Goal: Task Accomplishment & Management: Use online tool/utility

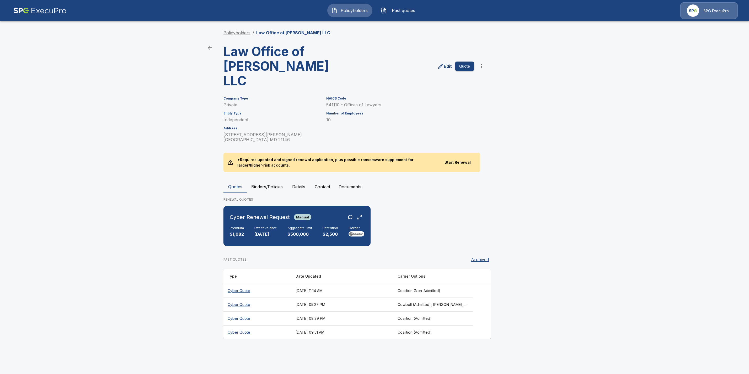
click at [237, 32] on link "Policyholders" at bounding box center [236, 32] width 27 height 5
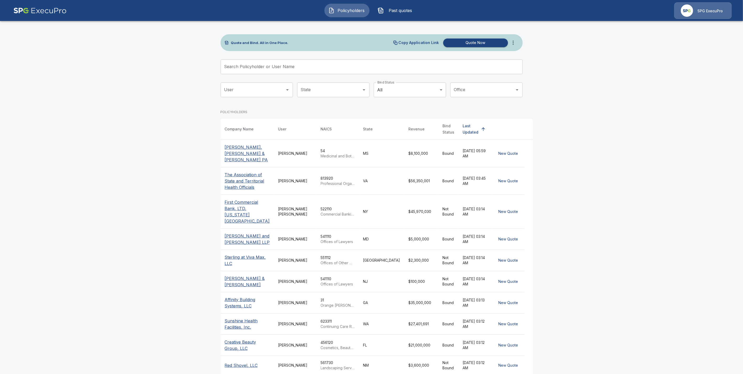
click at [280, 69] on input "Search Policyholder or User Name" at bounding box center [368, 67] width 296 height 15
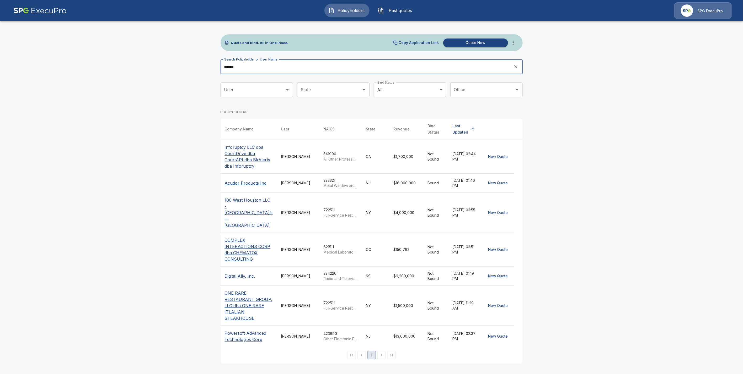
type input "******"
click at [240, 160] on p "Inforuptcy LLC dba CourtDrive dba CourtAPI dba BkAlerts dba Inforuptcy" at bounding box center [249, 156] width 48 height 25
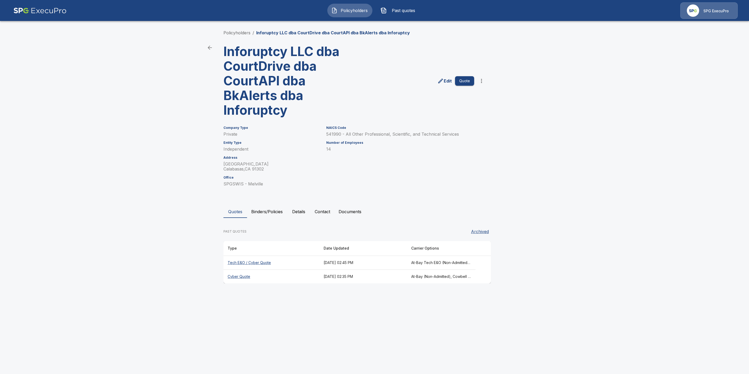
click at [247, 264] on th "Tech E&O / Cyber Quote" at bounding box center [271, 263] width 96 height 14
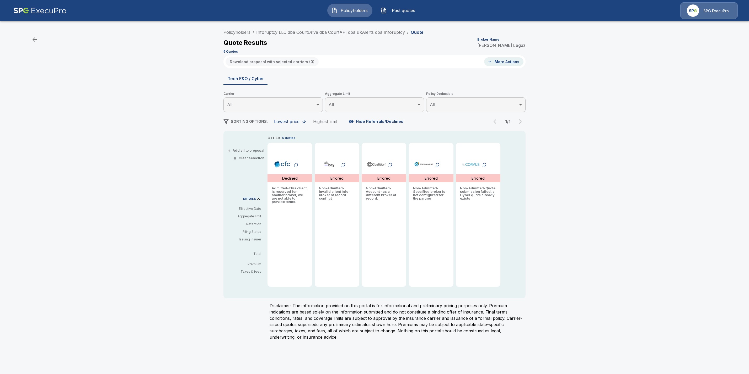
click at [275, 32] on link "Inforuptcy LLC dba CourtDrive dba CourtAPI dba BkAlerts dba Inforuptcy" at bounding box center [330, 32] width 149 height 5
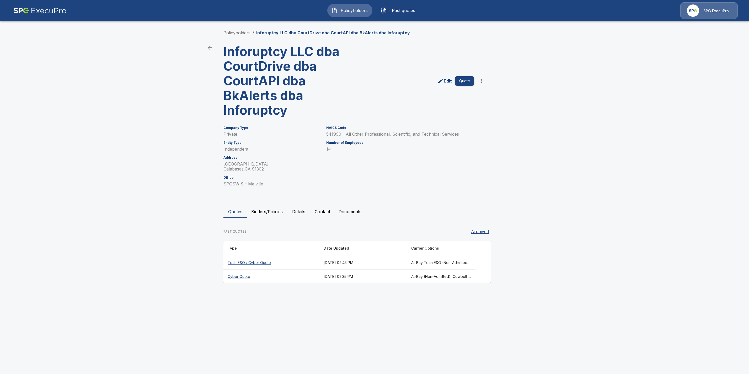
click at [237, 275] on th "Cyber Quote" at bounding box center [271, 277] width 96 height 14
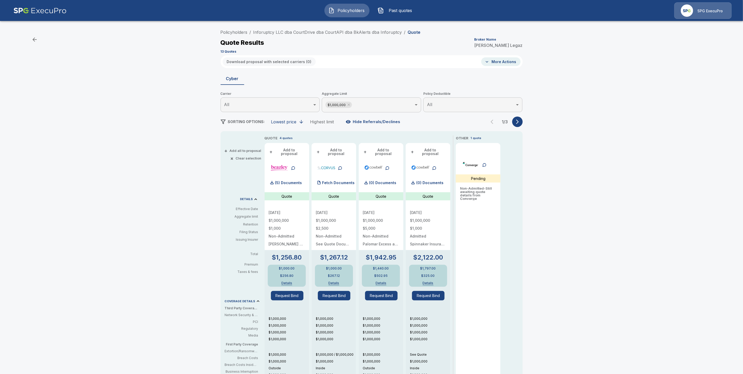
click at [518, 121] on icon "button" at bounding box center [517, 121] width 5 height 5
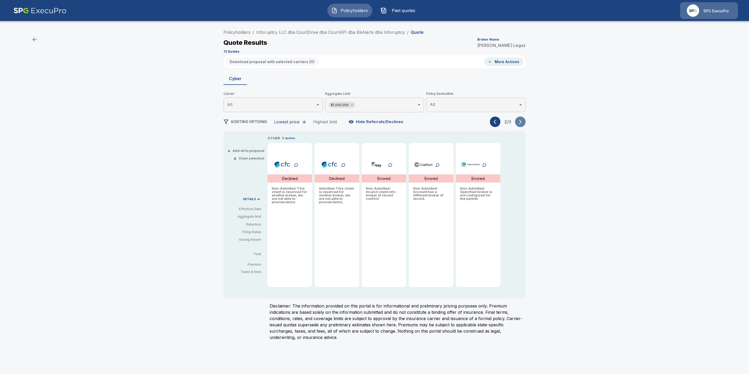
click at [518, 121] on icon "button" at bounding box center [519, 121] width 5 height 5
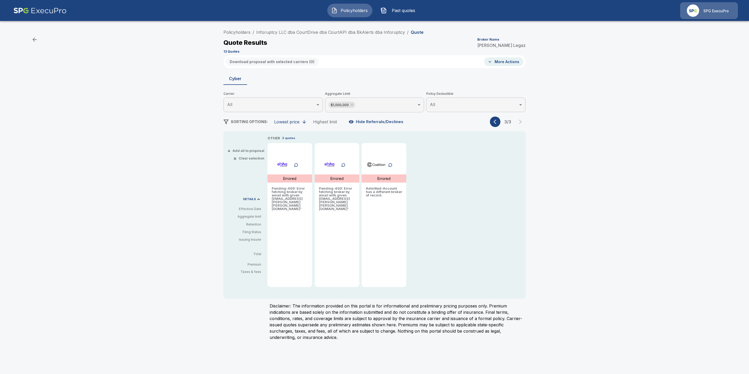
click at [491, 60] on icon "button" at bounding box center [489, 61] width 5 height 5
click at [505, 102] on li "Fetch documents" at bounding box center [514, 100] width 58 height 9
drag, startPoint x: 402, startPoint y: 31, endPoint x: 255, endPoint y: 31, distance: 147.3
click at [255, 31] on ol "Policyholders / Inforuptcy LLC dba CourtDrive dba CourtAPI dba BkAlerts dba Inf…" at bounding box center [323, 32] width 200 height 6
copy ol "Inforuptcy LLC dba CourtDrive dba CourtAPI dba BkAlerts dba Inforuptcy /"
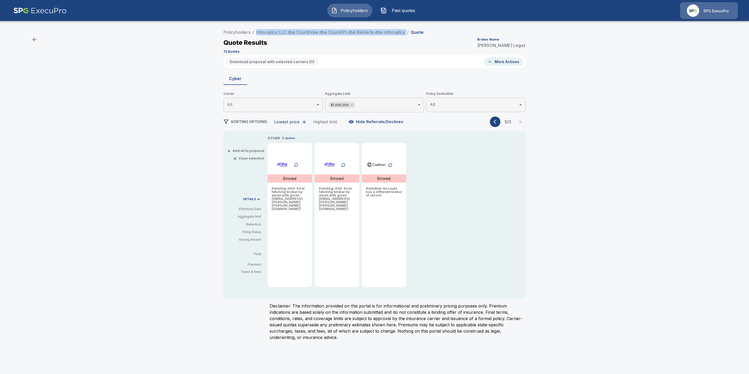
click at [493, 122] on icon "button" at bounding box center [495, 121] width 5 height 5
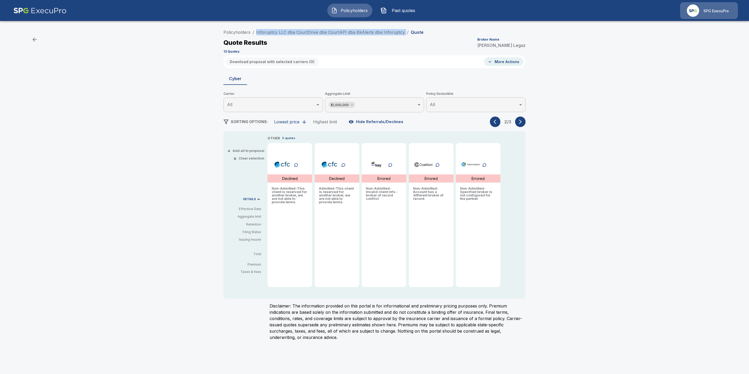
click at [493, 122] on icon "button" at bounding box center [495, 121] width 5 height 5
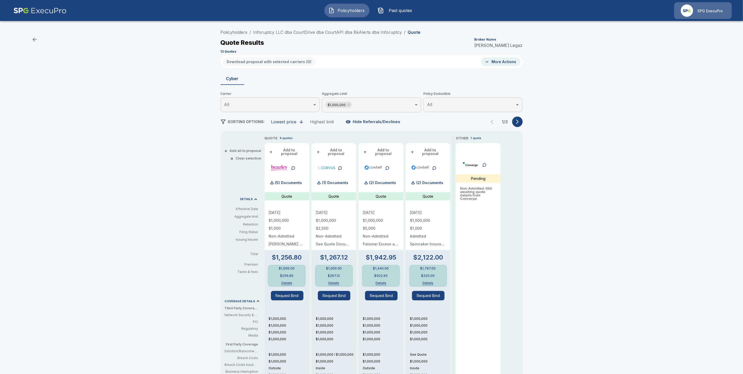
click at [592, 164] on div "Policyholders / Inforuptcy LLC dba CourtDrive dba CourtAPI dba BkAlerts dba Inf…" at bounding box center [371, 264] width 743 height 479
